Goal: Information Seeking & Learning: Check status

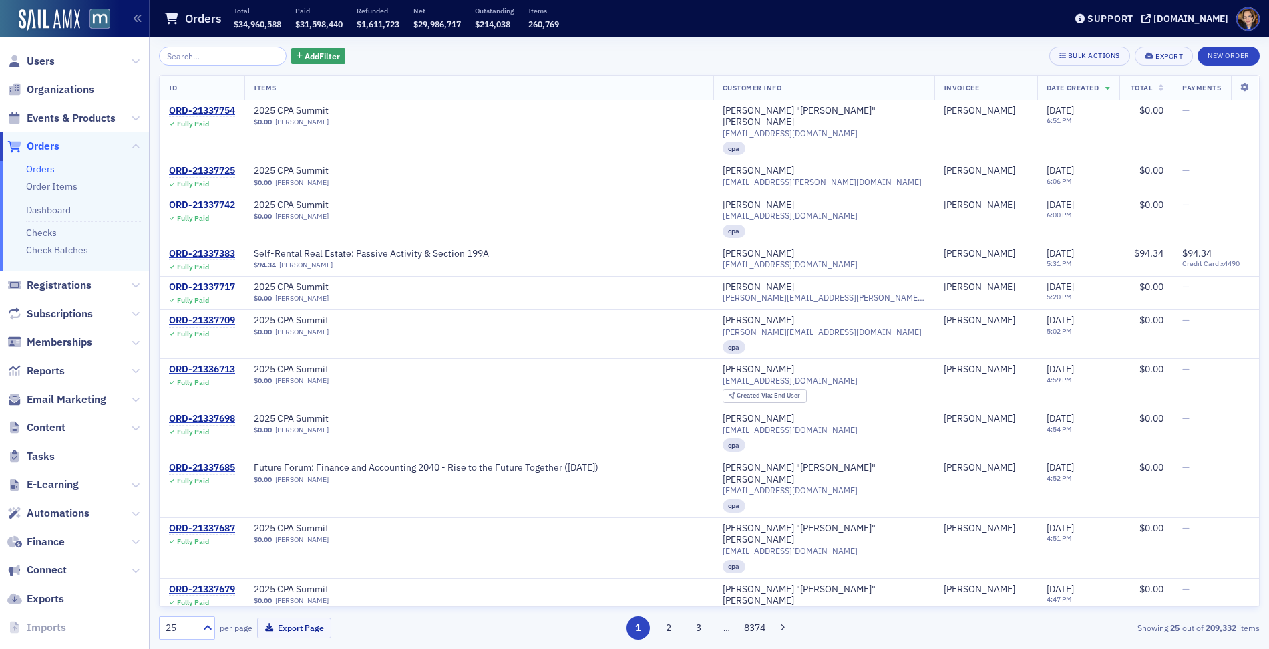
click at [48, 146] on span "Orders" at bounding box center [43, 146] width 33 height 15
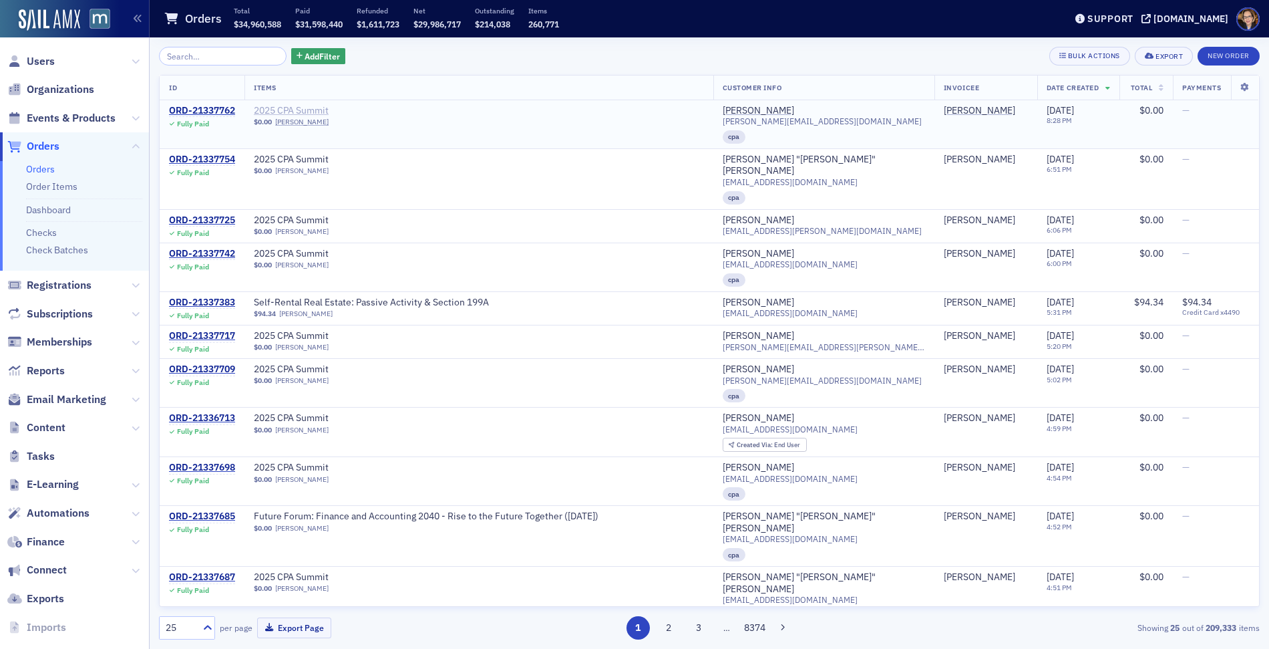
click at [316, 110] on span "2025 CPA Summit" at bounding box center [338, 111] width 168 height 12
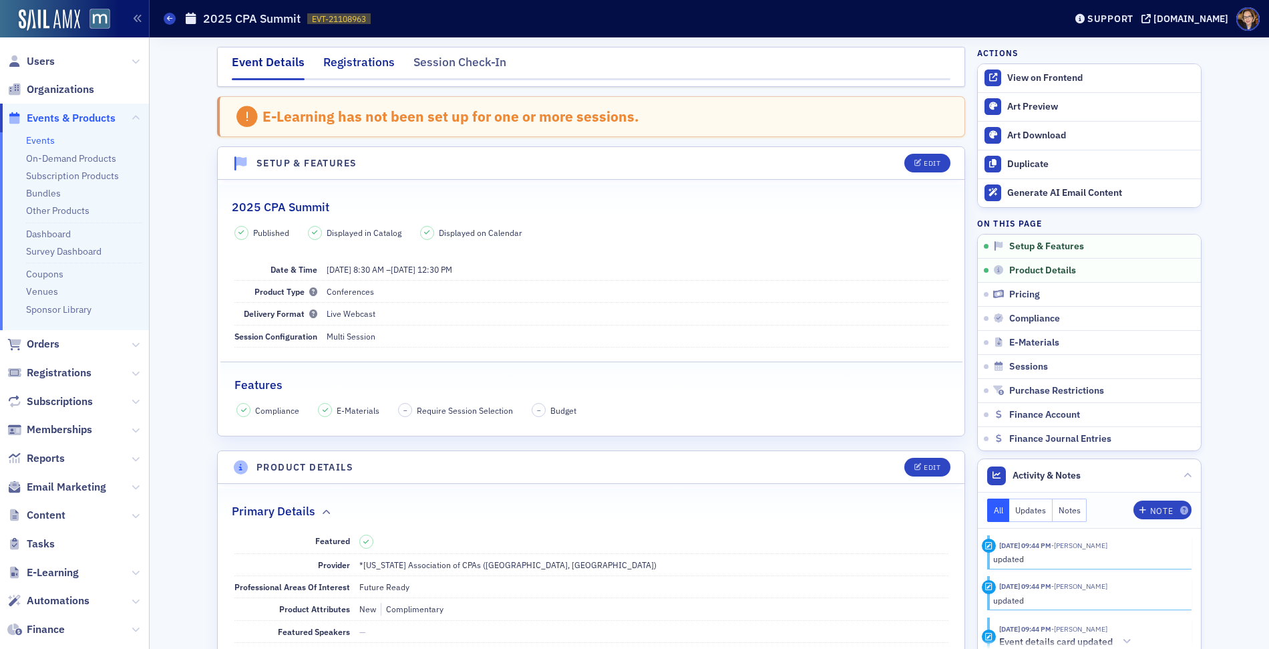
click at [371, 64] on div "Registrations" at bounding box center [358, 65] width 71 height 25
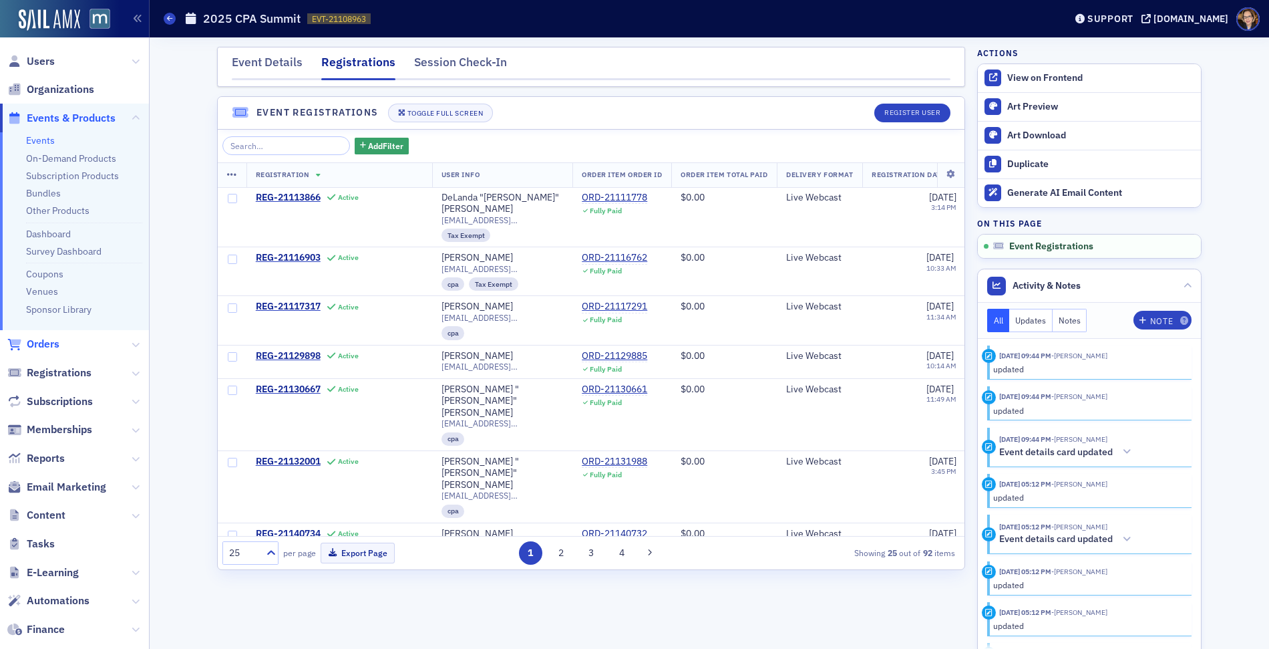
click at [36, 343] on span "Orders" at bounding box center [43, 344] width 33 height 15
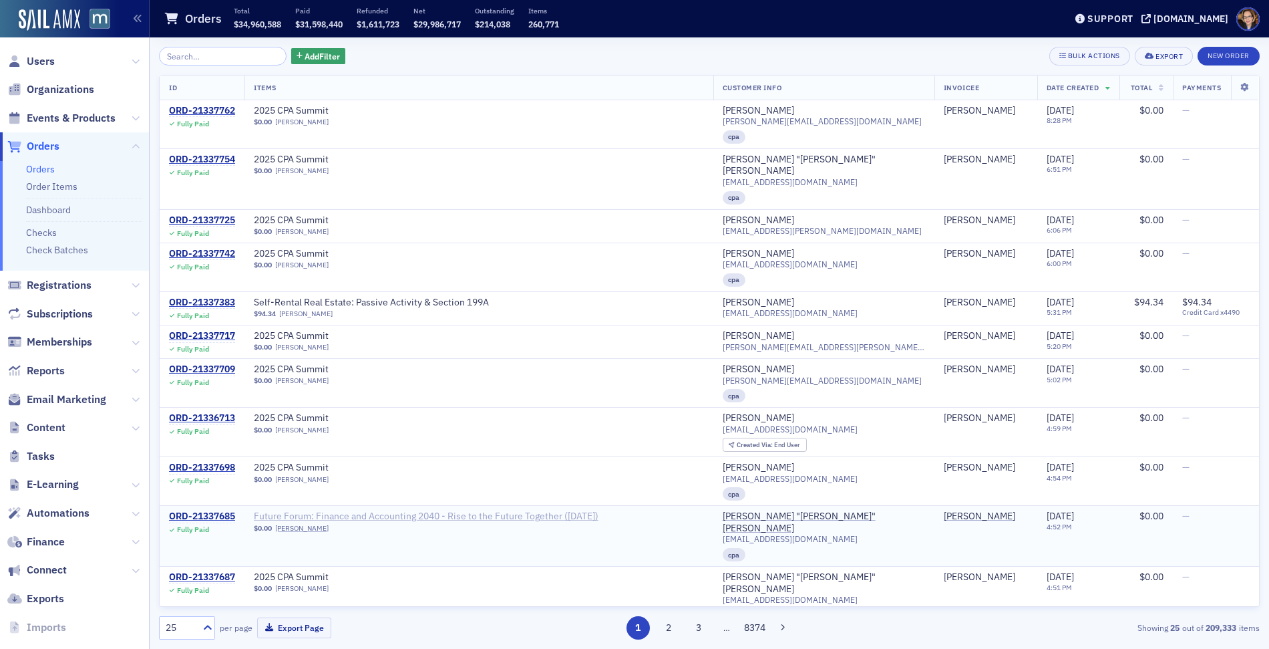
click at [535, 510] on span "Future Forum: Finance and Accounting 2040 - Rise to the Future Together ([DATE])" at bounding box center [426, 516] width 345 height 12
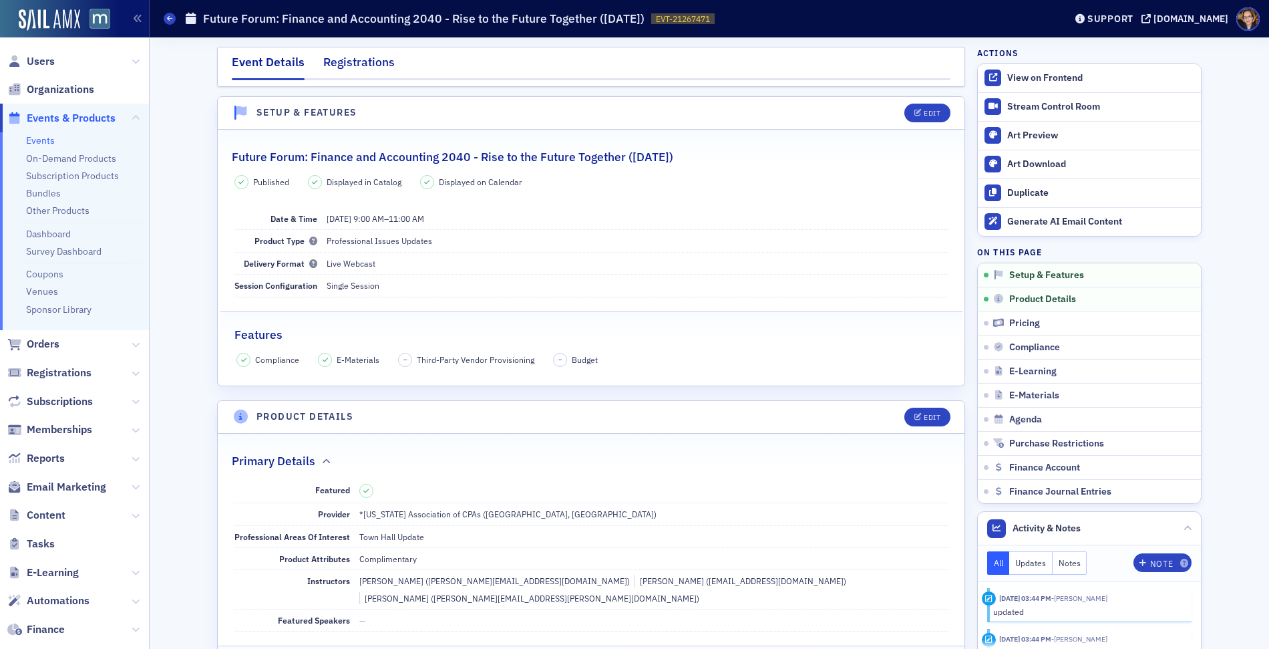
click at [344, 60] on div "Registrations" at bounding box center [358, 65] width 71 height 25
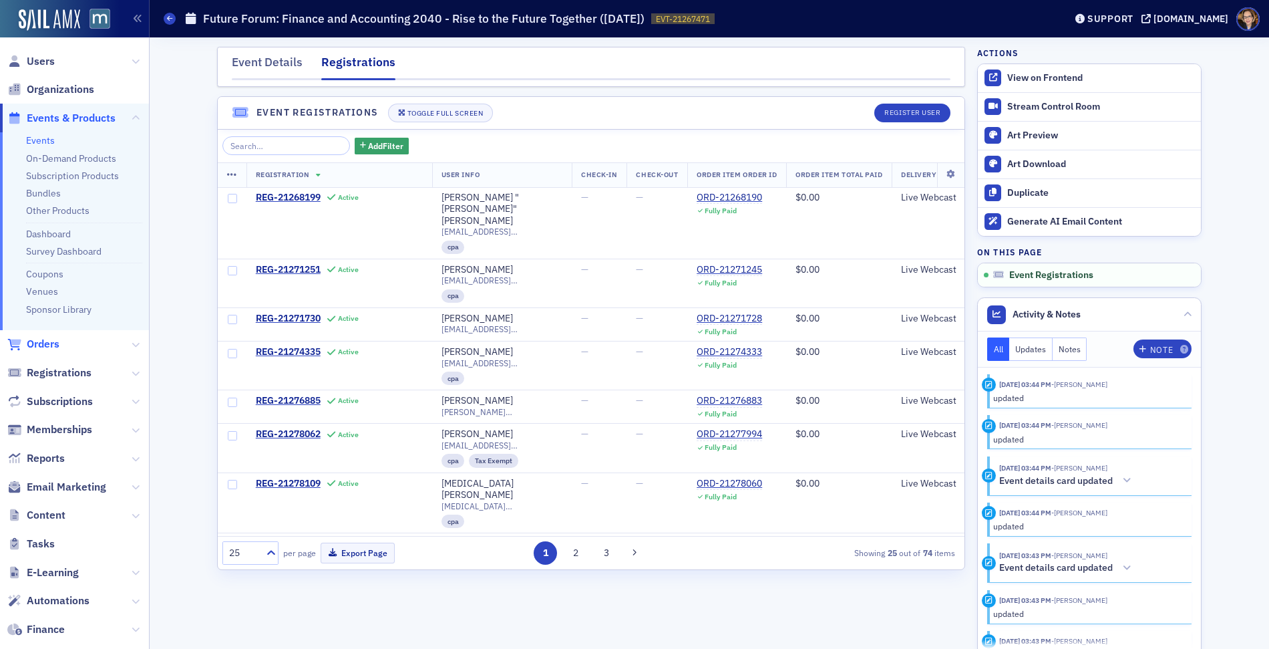
click at [45, 340] on span "Orders" at bounding box center [43, 344] width 33 height 15
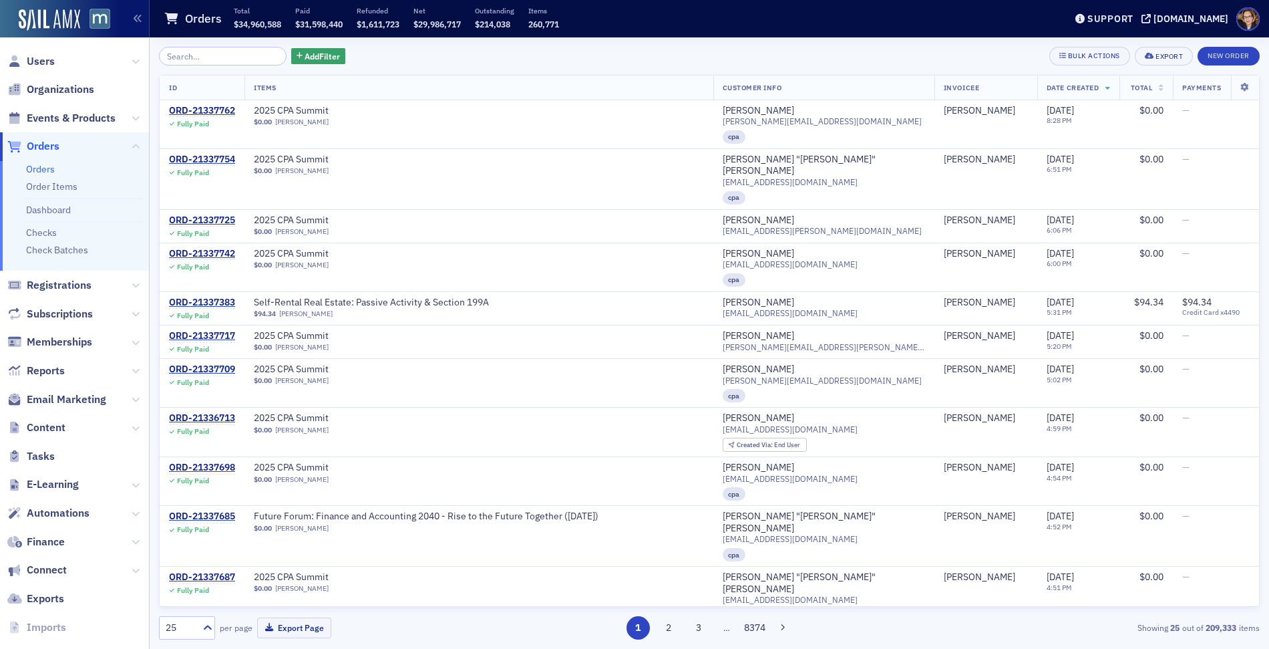
click at [50, 144] on span "Orders" at bounding box center [43, 146] width 33 height 15
